Goal: Task Accomplishment & Management: Manage account settings

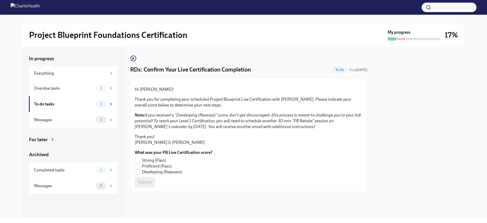
scroll to position [46, 0]
click at [136, 163] on input "Strong (Pass)" at bounding box center [137, 160] width 5 height 5
click at [150, 185] on span "Submit" at bounding box center [144, 182] width 13 height 5
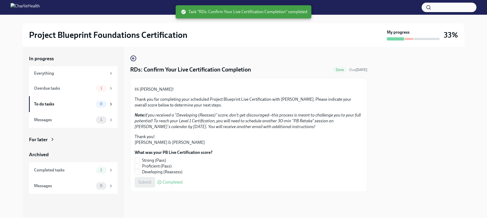
checkbox input "true"
click at [80, 91] on div "Overdue tasks 1" at bounding box center [73, 88] width 79 height 7
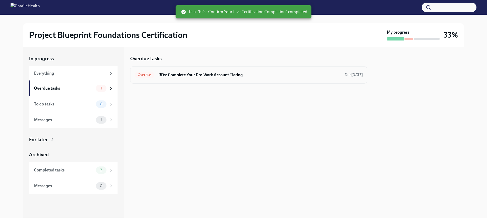
click at [295, 73] on h6 "RDs: Complete Your Pre-Work Account Tiering" at bounding box center [249, 75] width 182 height 6
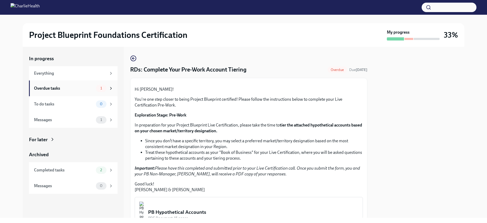
click at [79, 87] on div "Overdue tasks" at bounding box center [64, 89] width 60 height 6
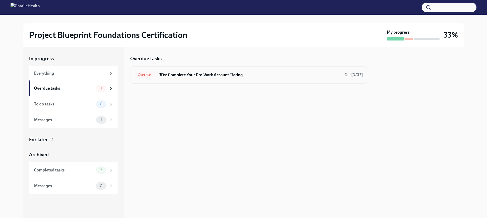
click at [172, 76] on h6 "RDs: Complete Your Pre-Work Account Tiering" at bounding box center [249, 75] width 182 height 6
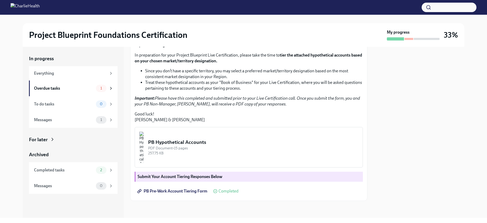
scroll to position [125, 0]
click at [80, 119] on div "Messages" at bounding box center [64, 120] width 60 height 6
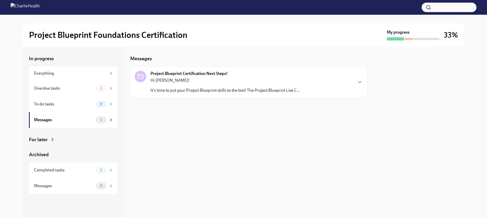
click at [203, 83] on p "Hi [PERSON_NAME]!" at bounding box center [224, 81] width 149 height 6
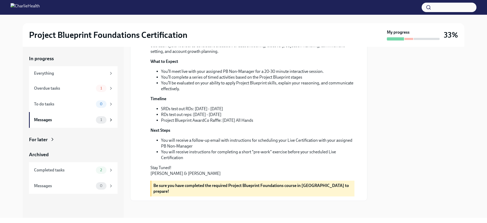
scroll to position [120, 0]
click at [66, 171] on div "Completed tasks" at bounding box center [64, 170] width 60 height 6
